Goal: Transaction & Acquisition: Purchase product/service

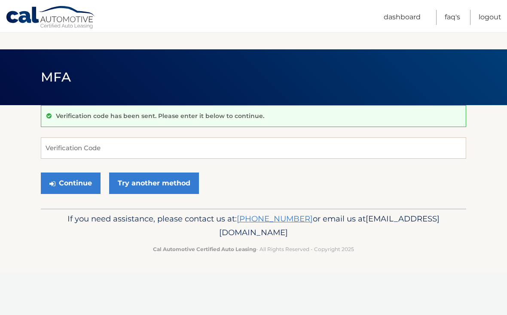
scroll to position [81, 0]
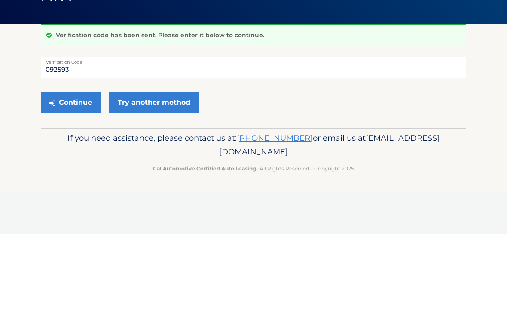
type input "092593"
click at [57, 173] on button "Continue" at bounding box center [71, 183] width 60 height 21
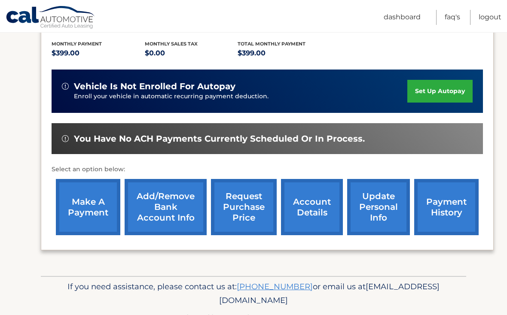
scroll to position [191, 0]
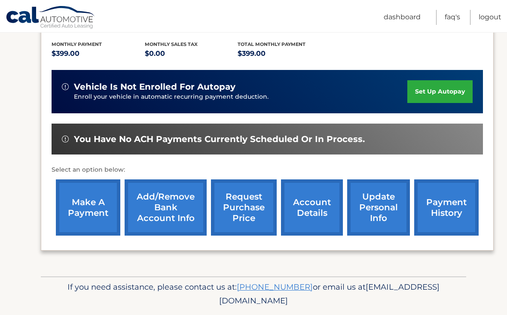
click at [74, 193] on link "make a payment" at bounding box center [88, 208] width 64 height 56
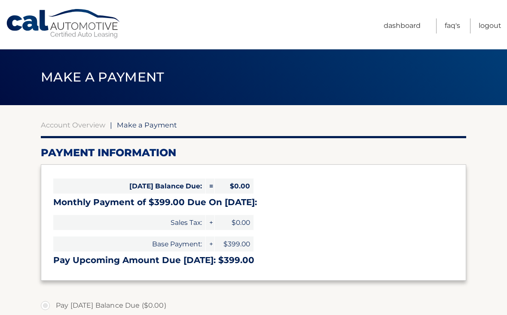
select select "NmMyZGRlMmUtYzRkMy00OTcyLTlhYWItZDY3YWM2YTUwMzYx"
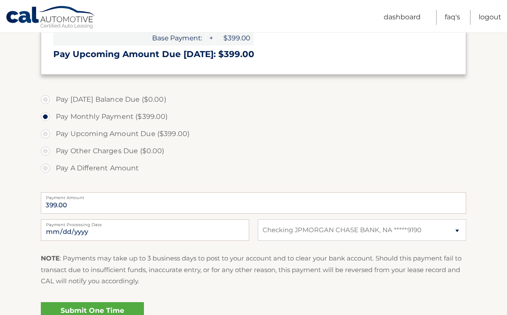
scroll to position [207, 0]
click at [149, 232] on input "2025-10-07" at bounding box center [145, 229] width 208 height 21
type input "2025-10-20"
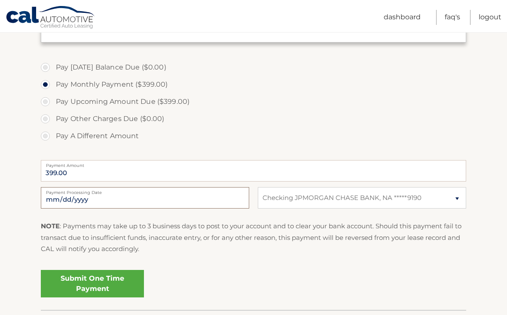
scroll to position [251, 0]
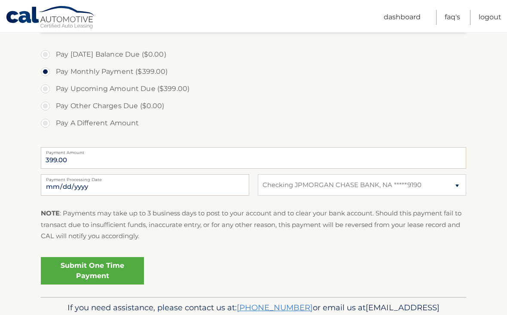
click at [100, 276] on link "Submit One Time Payment" at bounding box center [92, 271] width 103 height 28
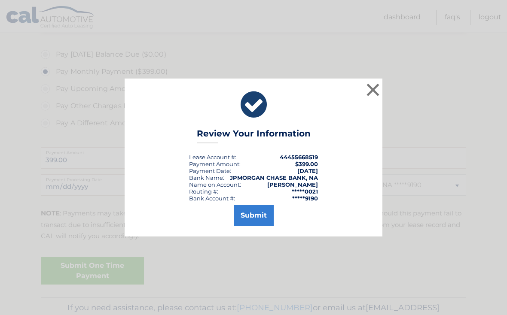
click at [249, 218] on button "Submit" at bounding box center [254, 215] width 40 height 21
